Goal: Check status: Check status

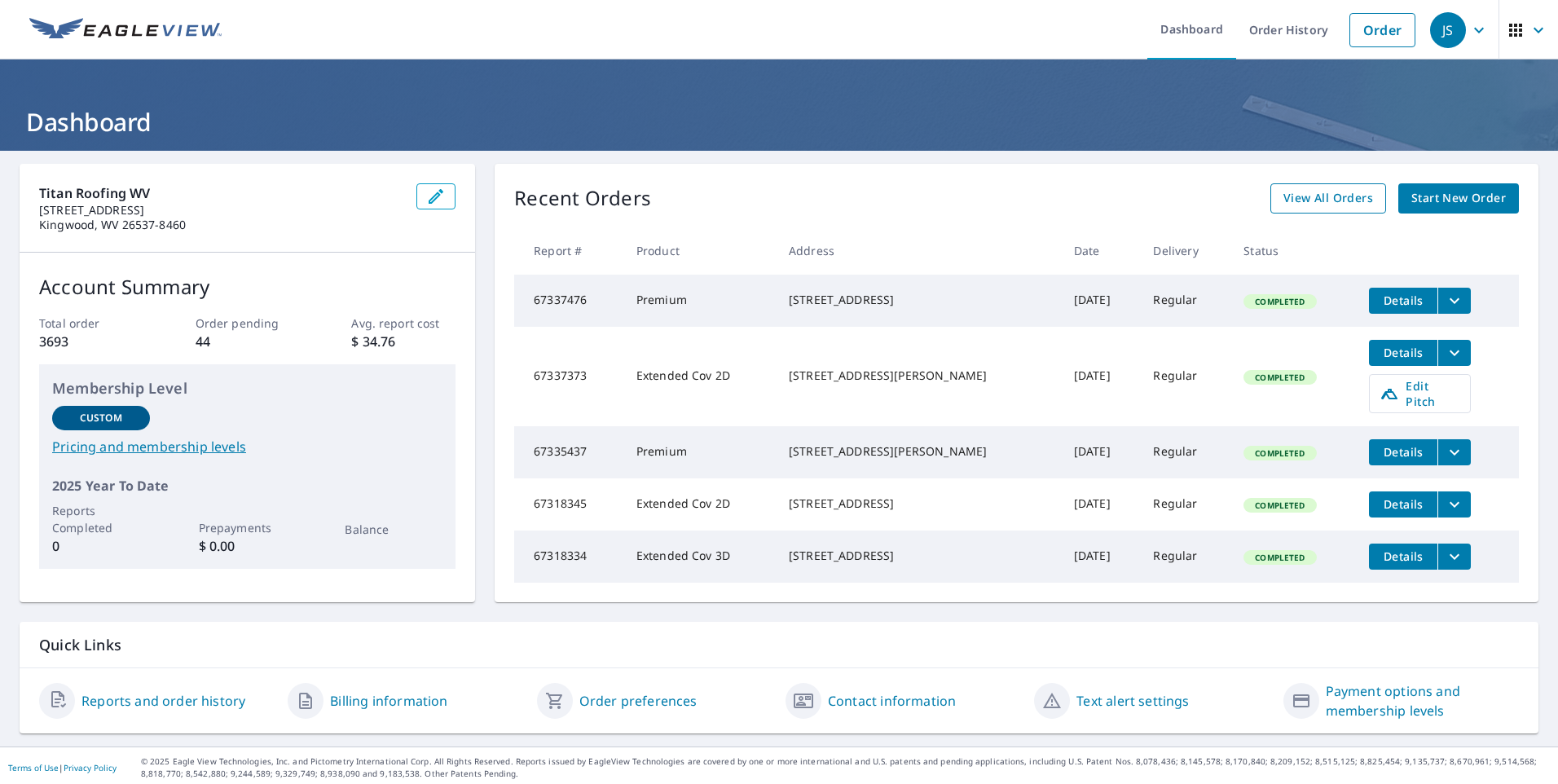
click at [1317, 201] on span "View All Orders" at bounding box center [1328, 198] width 89 height 20
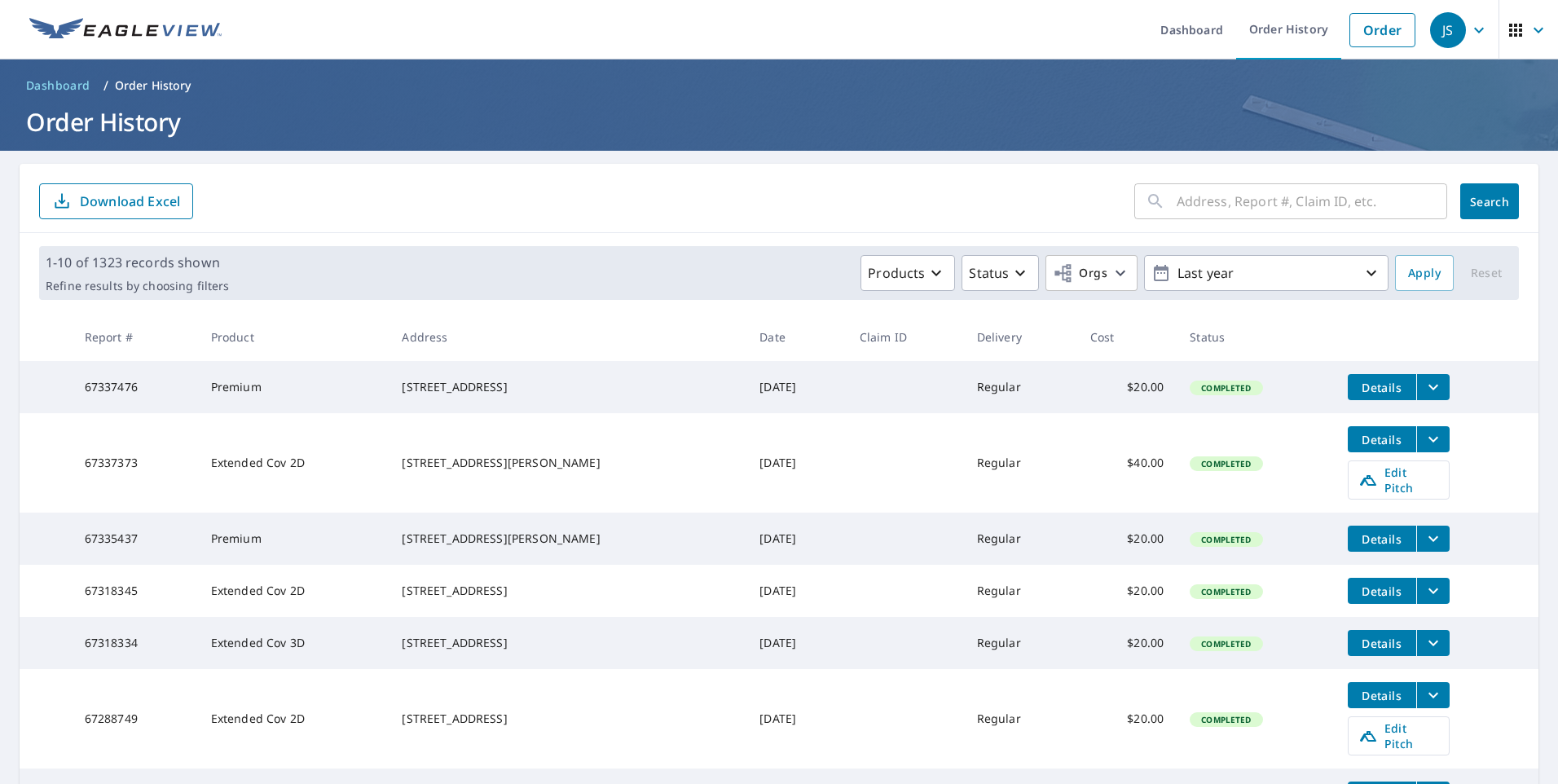
click at [1272, 201] on input "text" at bounding box center [1312, 201] width 271 height 46
type input "[PERSON_NAME] st"
click at [1482, 201] on span "Search" at bounding box center [1489, 201] width 33 height 16
